Goal: Browse casually: Explore the website without a specific task or goal

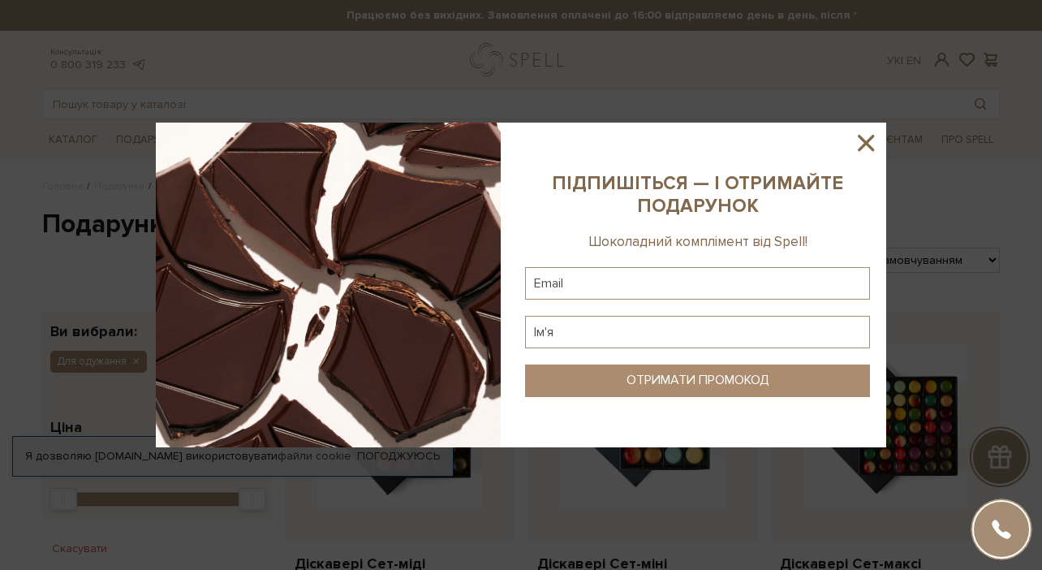
click at [874, 144] on icon at bounding box center [866, 143] width 28 height 28
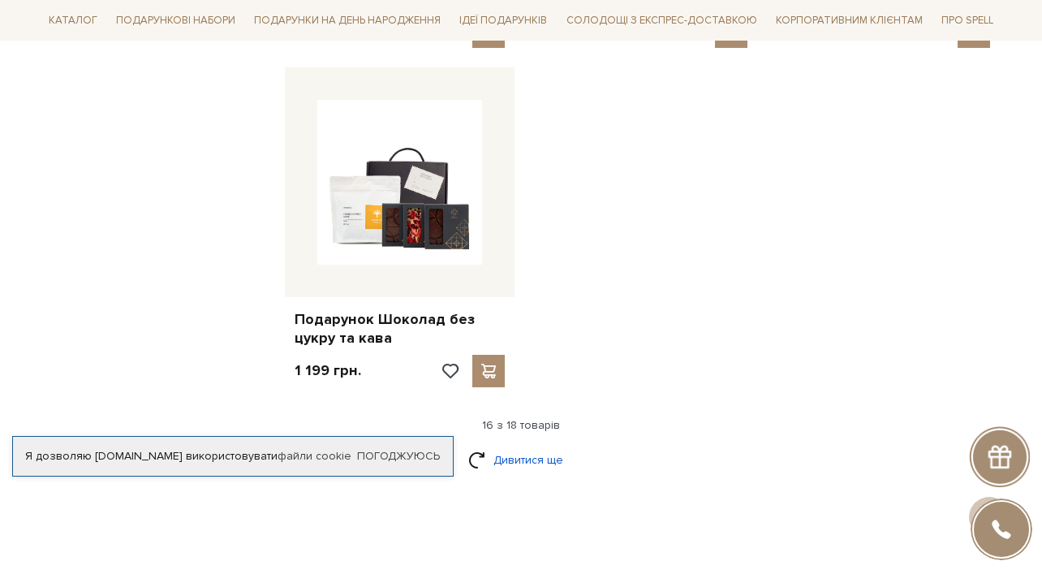
scroll to position [1946, 0]
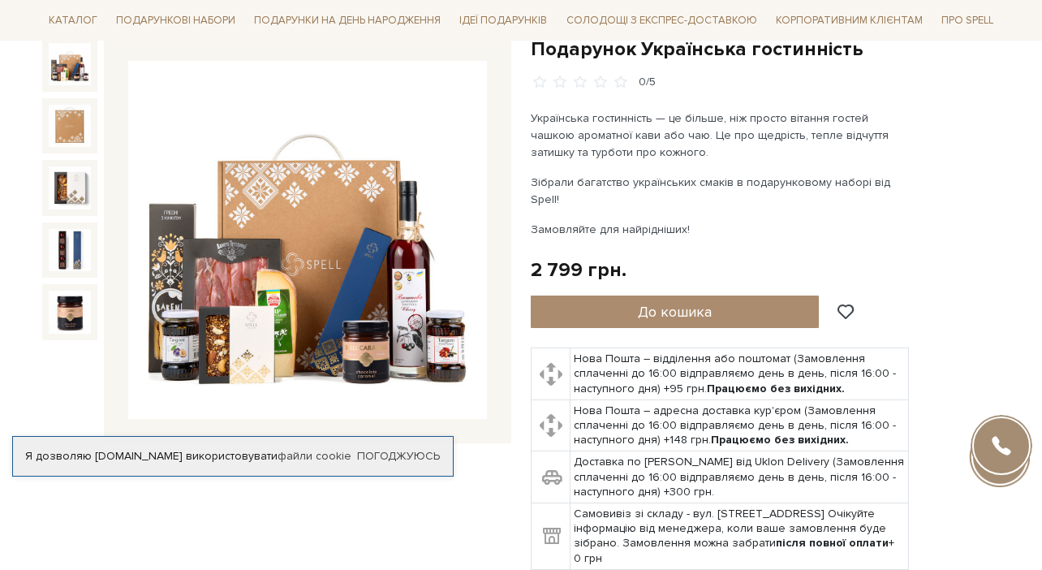
scroll to position [179, 0]
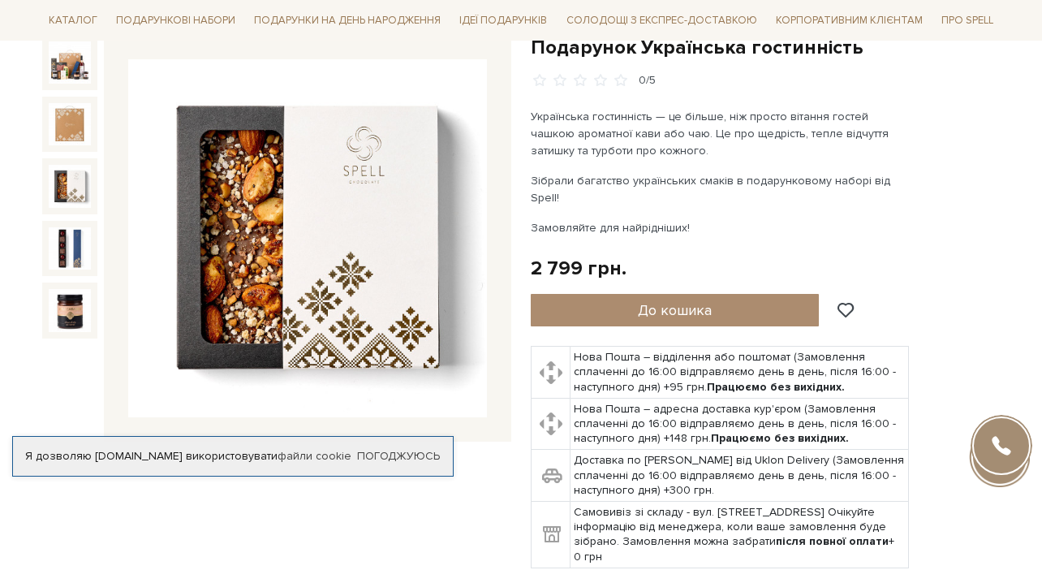
click at [71, 182] on img at bounding box center [70, 186] width 42 height 42
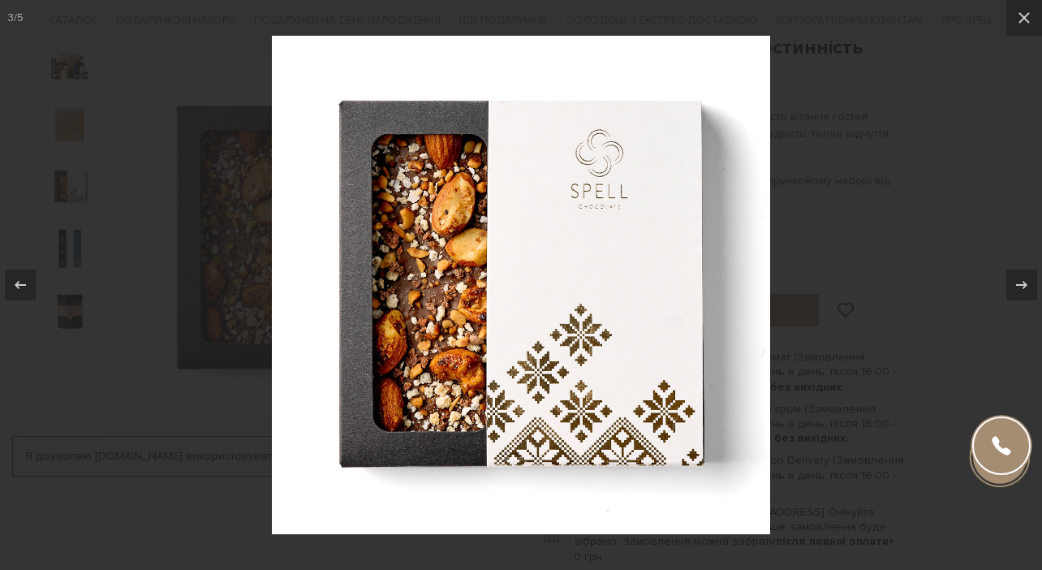
click at [61, 264] on div at bounding box center [521, 285] width 1042 height 570
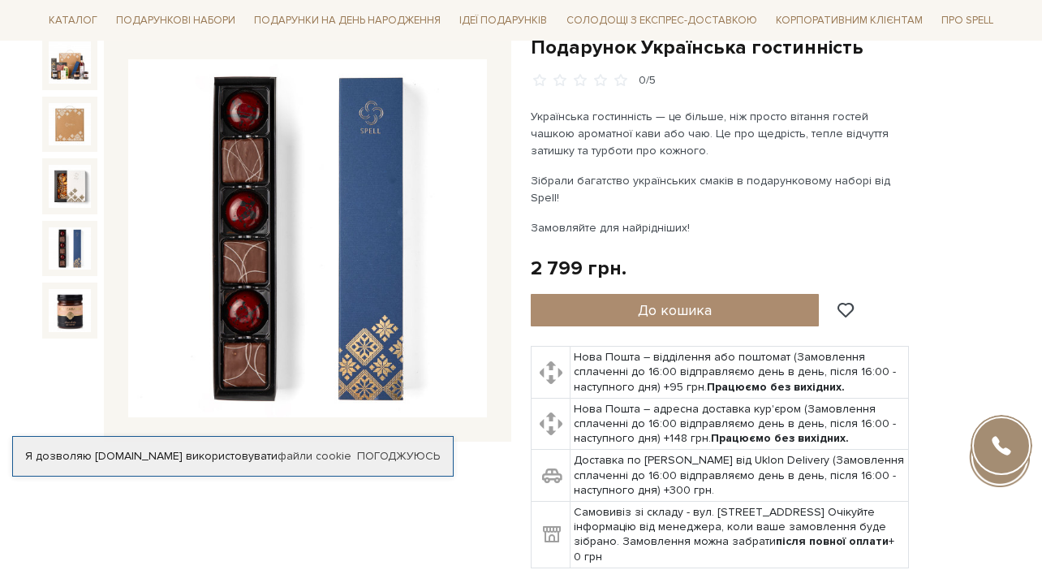
click at [66, 240] on img at bounding box center [70, 248] width 42 height 42
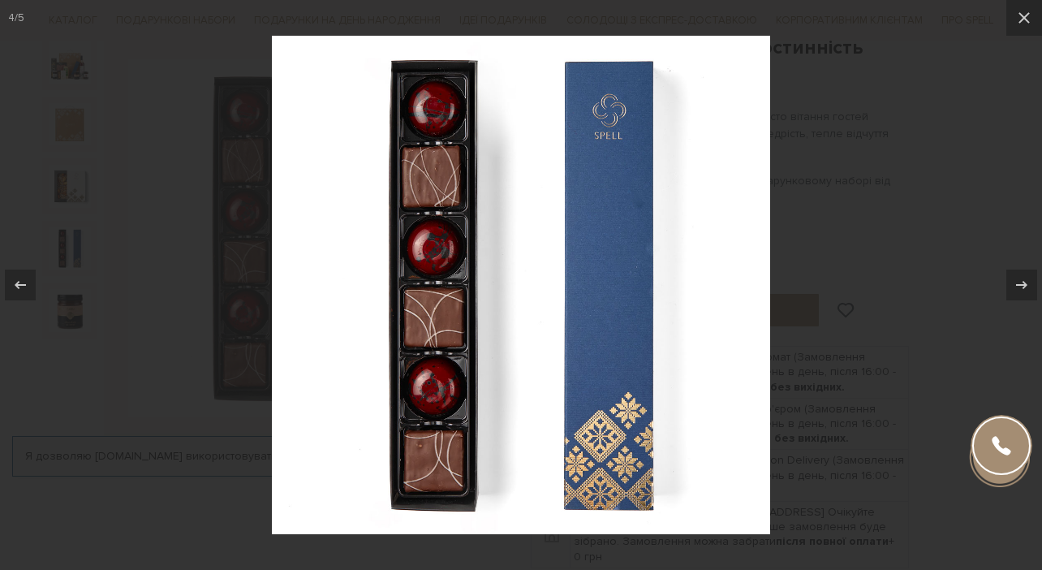
click at [68, 301] on div at bounding box center [521, 285] width 1042 height 570
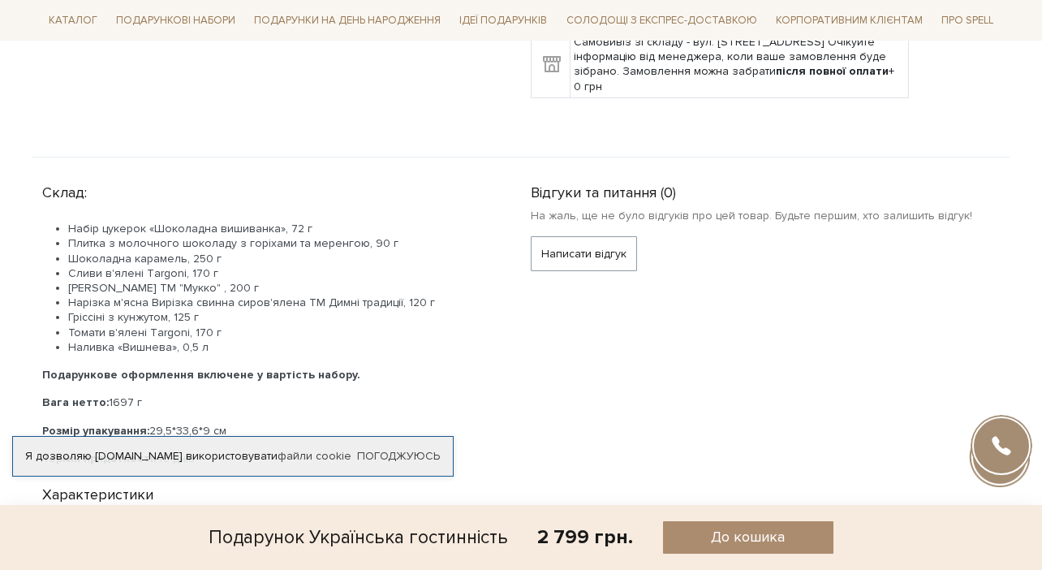
scroll to position [649, 0]
